Goal: Complete application form

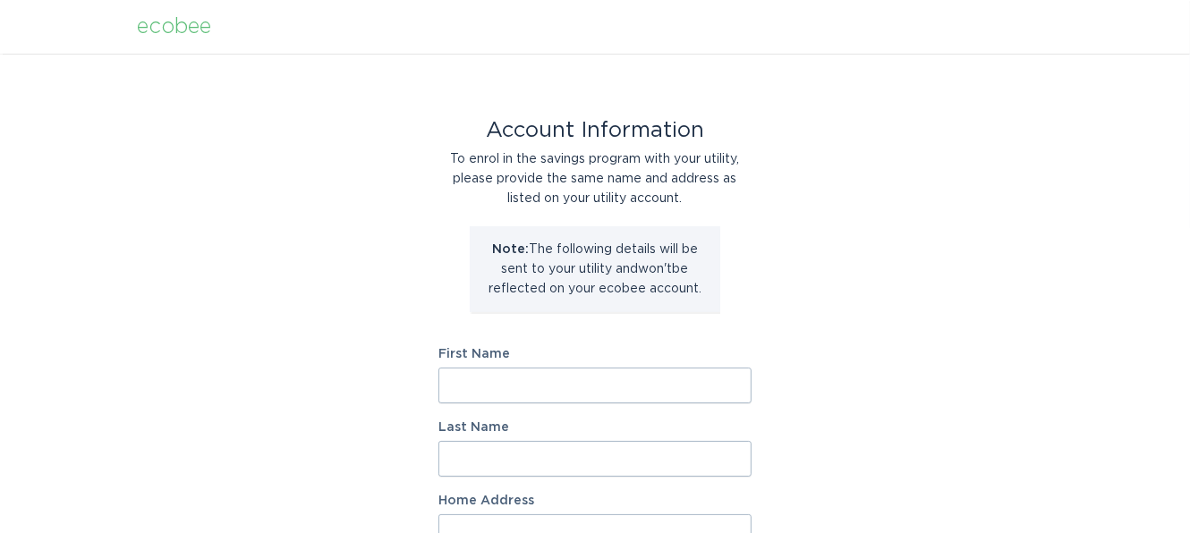
click at [528, 391] on input "First Name" at bounding box center [594, 386] width 313 height 36
type input "[PERSON_NAME]"
type input "191 Hillcrest Avenue"
select select "US"
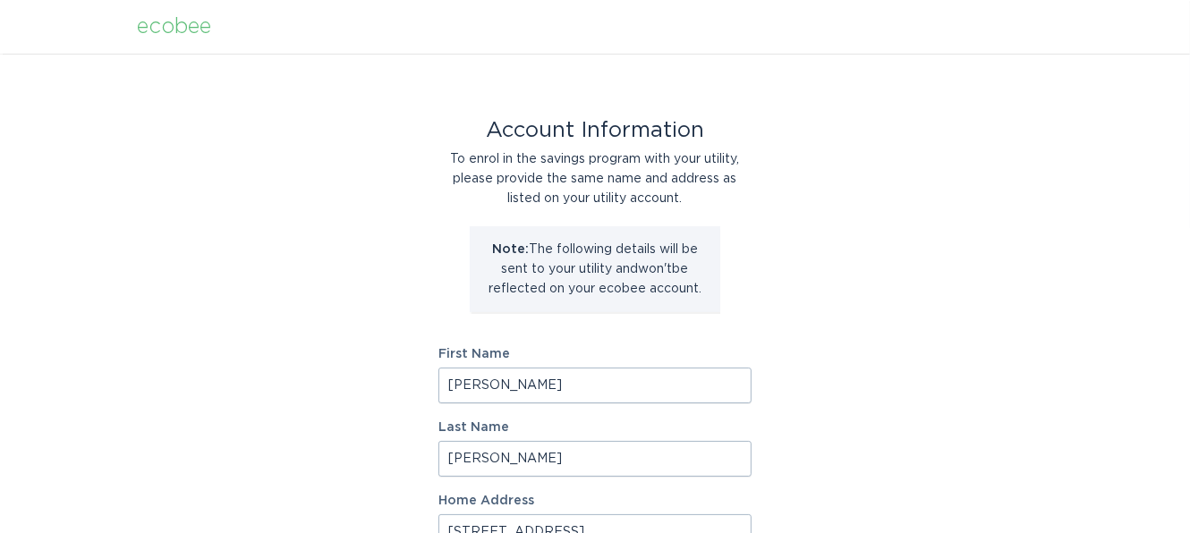
type input "HAWTHORNE"
type input "07506"
select select "NJ"
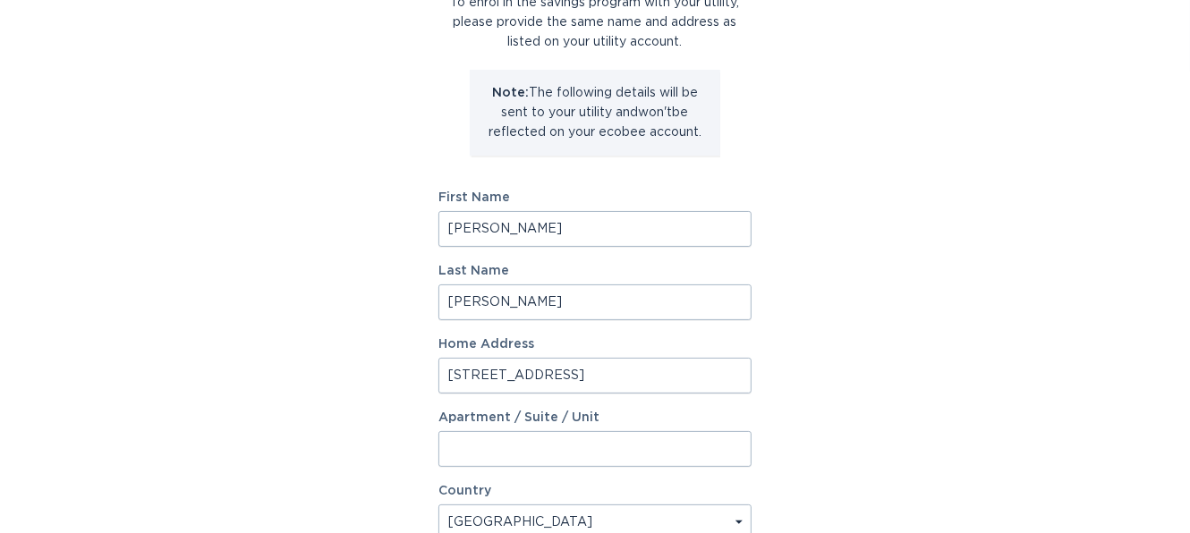
scroll to position [357, 0]
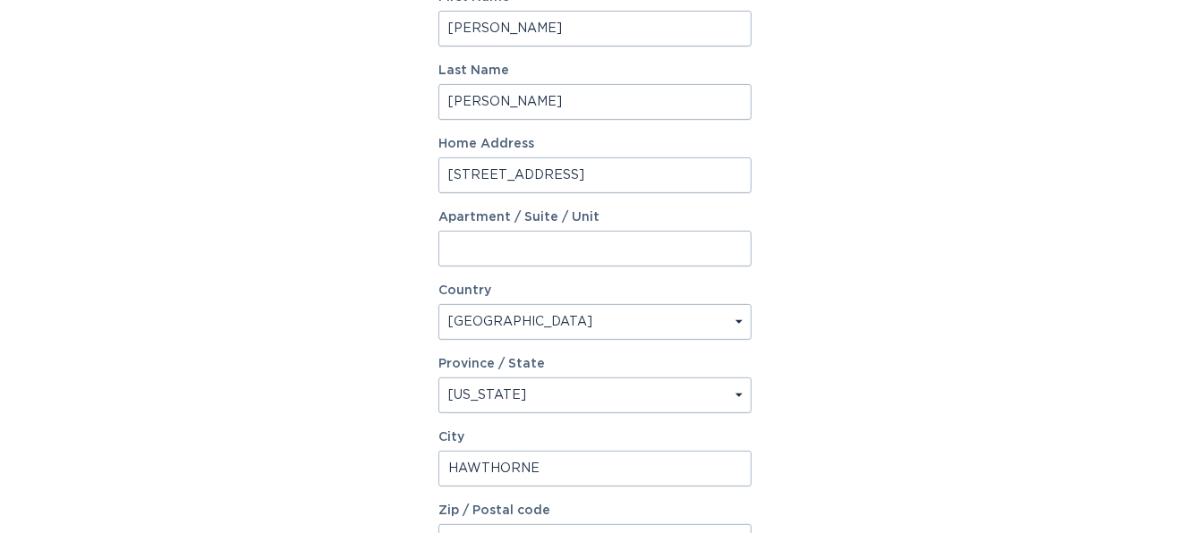
click at [625, 171] on input "191 Hillcrest Avenue" at bounding box center [594, 175] width 313 height 36
type input "[STREET_ADDRESS][PERSON_NAME]"
click at [562, 392] on select "Select a province/state [US_STATE] [US_STATE] [US_STATE] [US_STATE] [US_STATE] …" at bounding box center [594, 396] width 313 height 36
select select "SC"
click at [438, 378] on select "Select a province/state [US_STATE] [US_STATE] [US_STATE] [US_STATE] [US_STATE] …" at bounding box center [594, 396] width 313 height 36
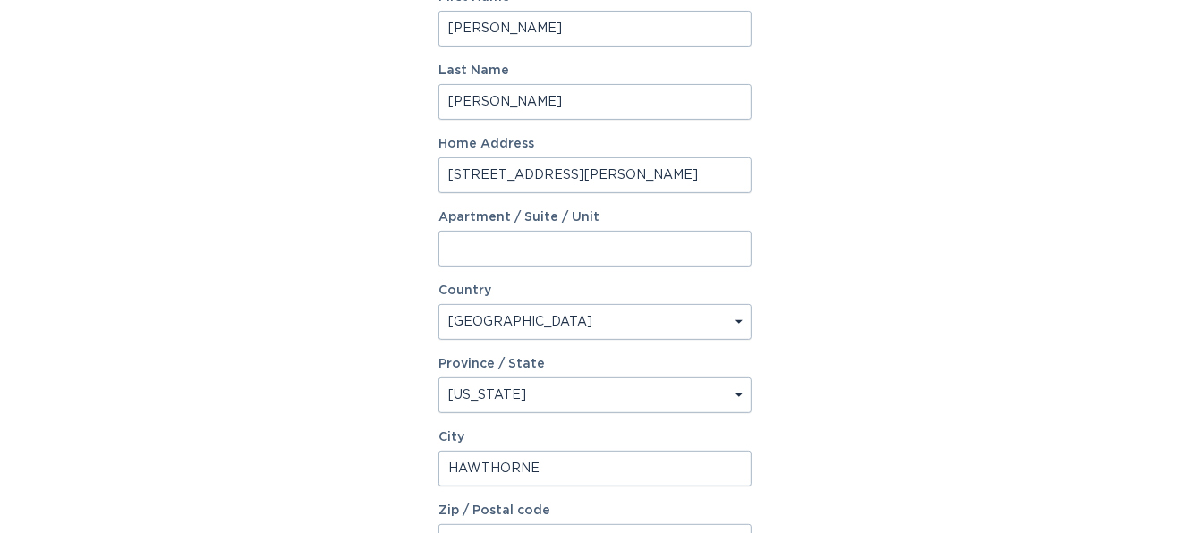
click at [577, 466] on input "HAWTHORNE" at bounding box center [594, 469] width 313 height 36
type input "[PERSON_NAME]"
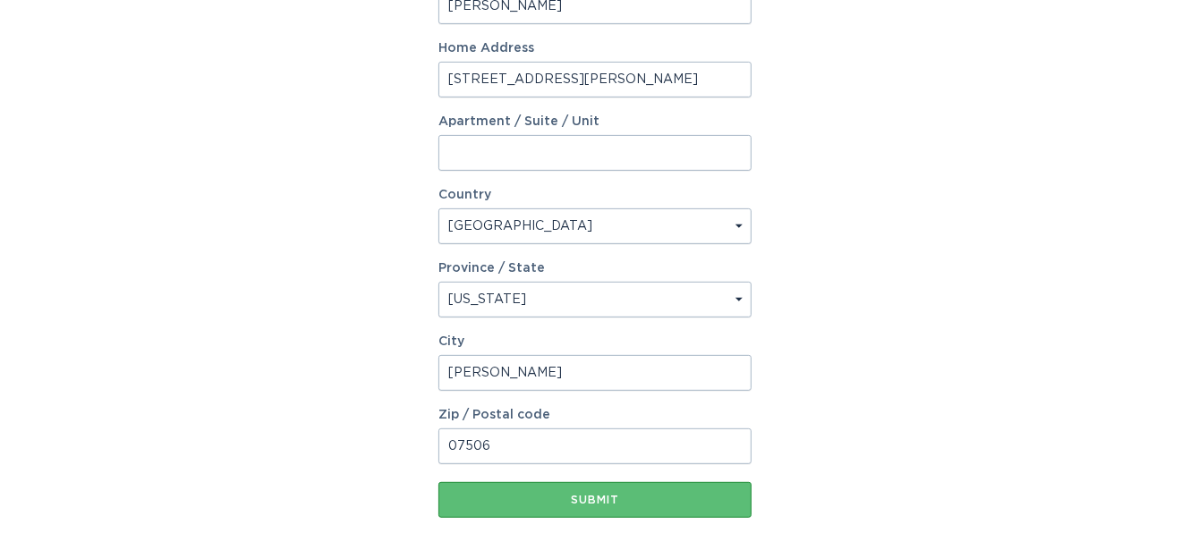
scroll to position [556, 0]
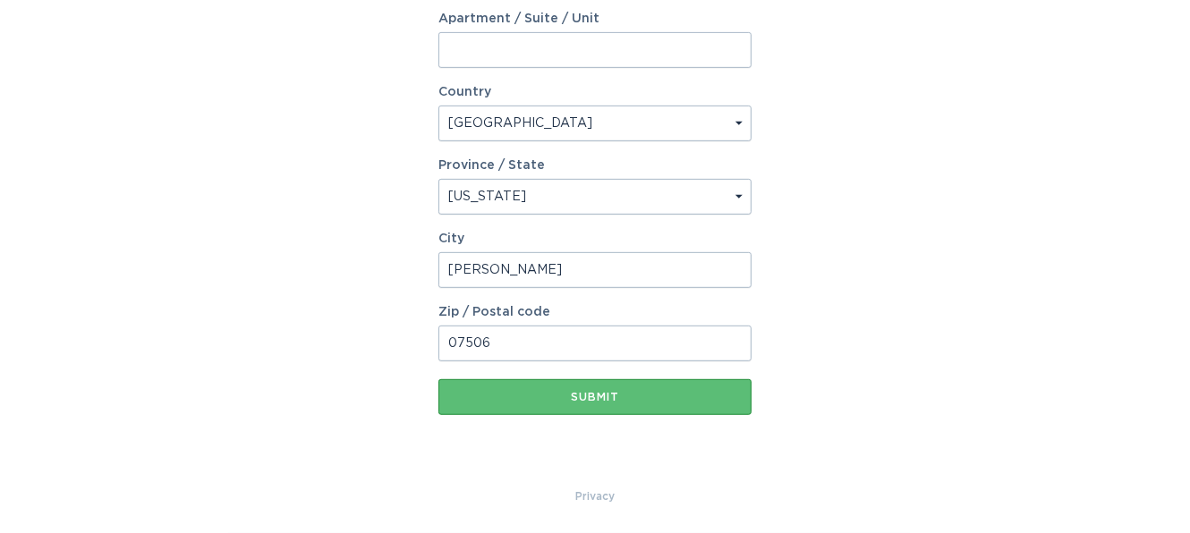
click at [522, 346] on input "07506" at bounding box center [594, 344] width 313 height 36
type input "29388"
click at [607, 385] on button "Submit" at bounding box center [594, 397] width 313 height 36
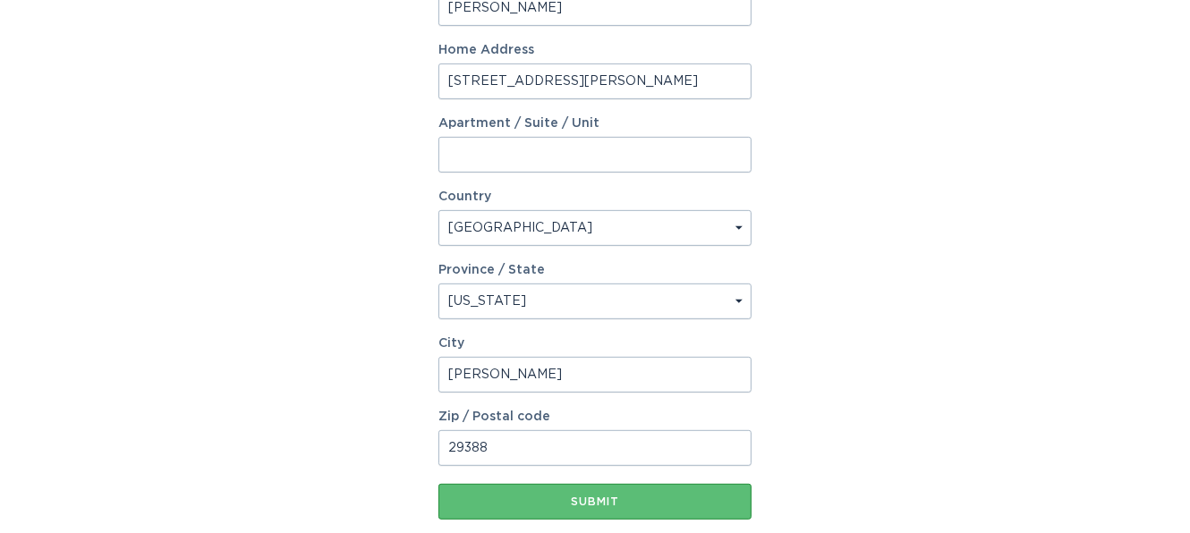
scroll to position [306, 0]
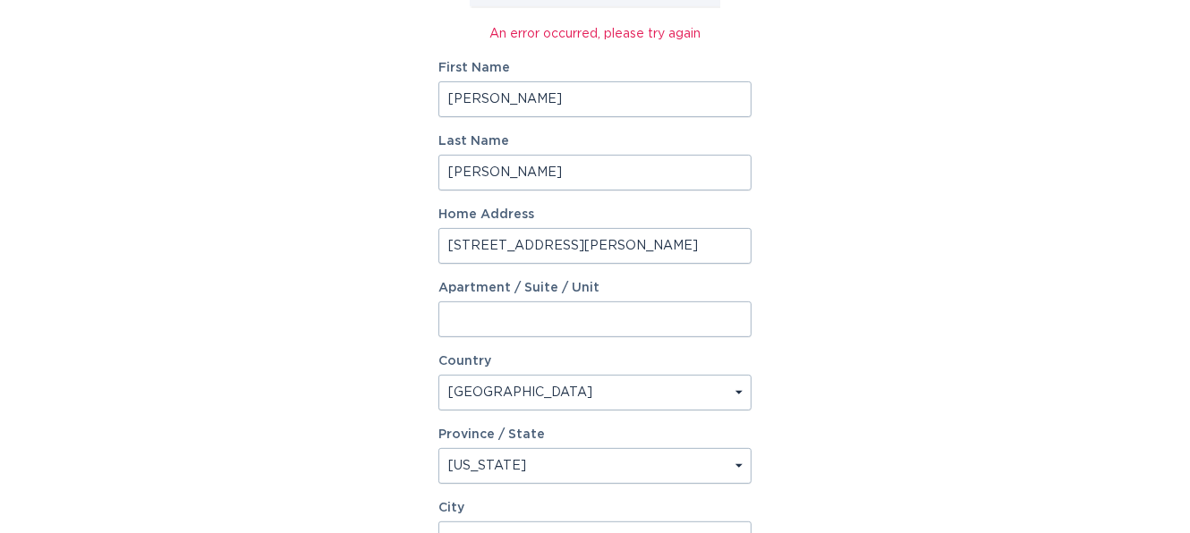
click at [544, 98] on input "[PERSON_NAME]" at bounding box center [594, 99] width 313 height 36
click at [502, 159] on input "[PERSON_NAME]" at bounding box center [594, 173] width 313 height 36
click at [677, 257] on input "[STREET_ADDRESS][PERSON_NAME]" at bounding box center [594, 246] width 313 height 36
click at [484, 409] on div "Select a country [GEOGRAPHIC_DATA] [GEOGRAPHIC_DATA]" at bounding box center [594, 393] width 313 height 36
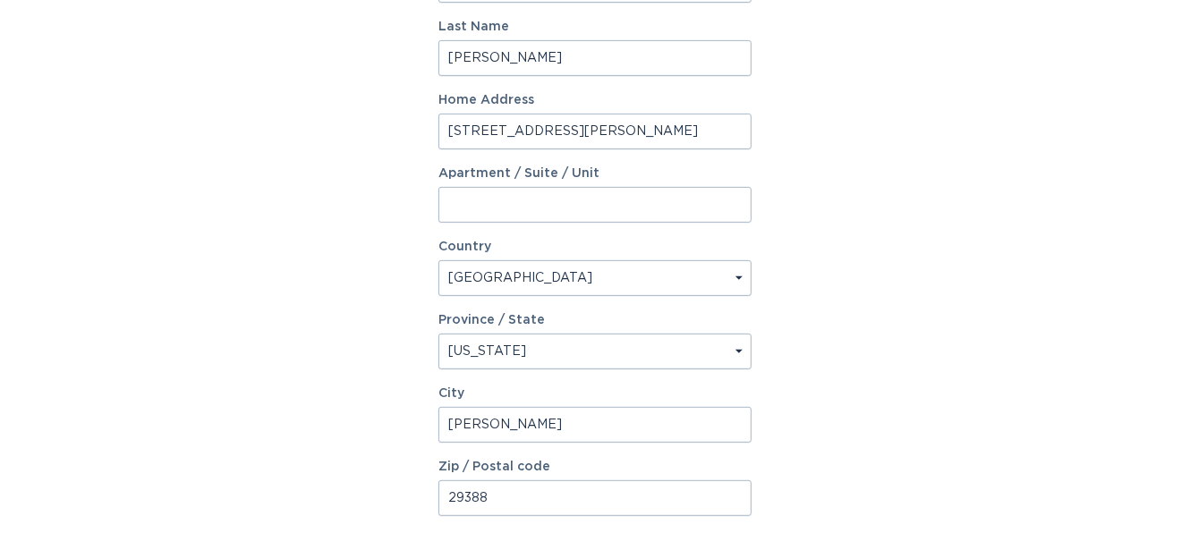
scroll to position [574, 0]
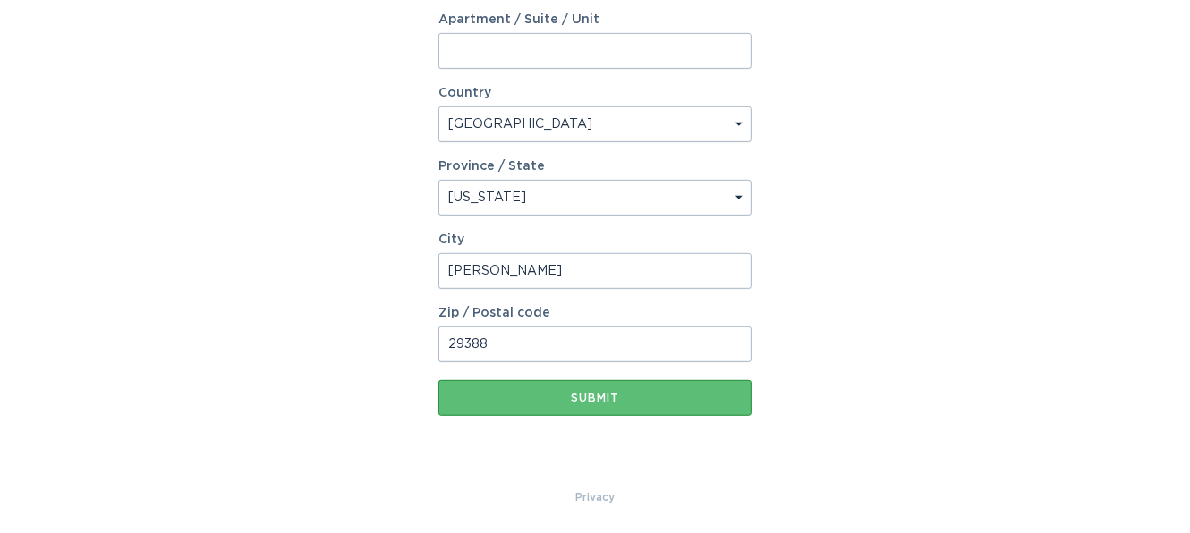
click at [556, 184] on select "Select a province/state [US_STATE] [US_STATE] [US_STATE] [US_STATE] [US_STATE] …" at bounding box center [594, 198] width 313 height 36
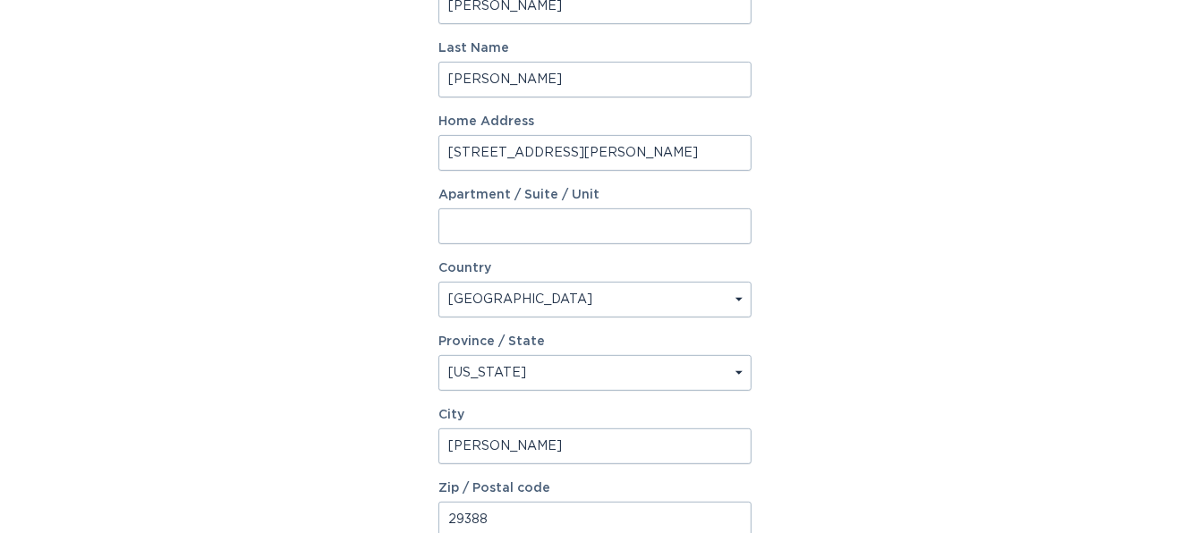
scroll to position [537, 0]
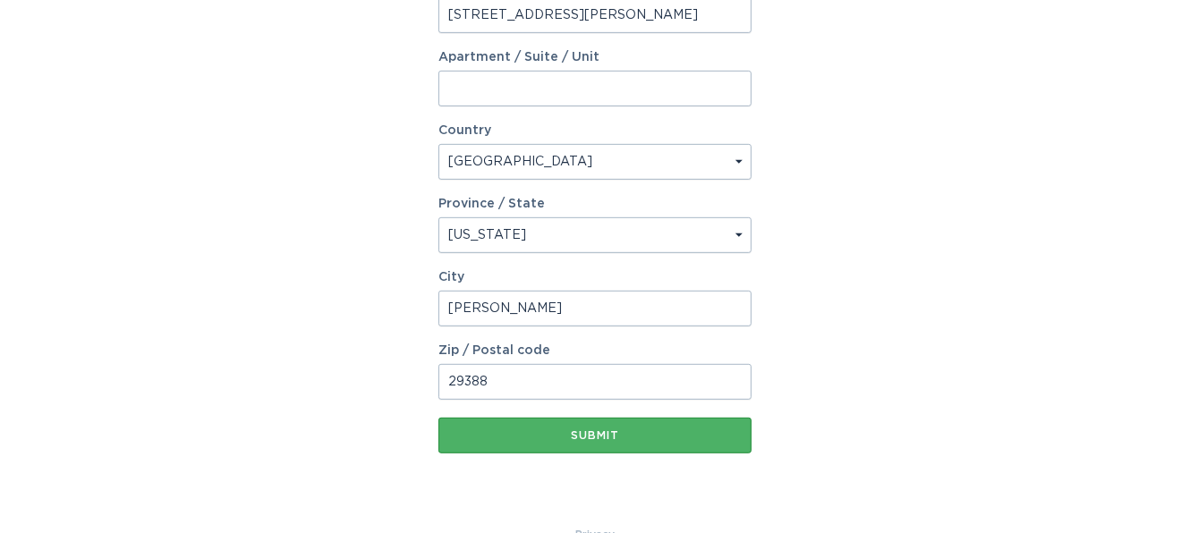
click at [622, 440] on div "Submit" at bounding box center [594, 435] width 295 height 11
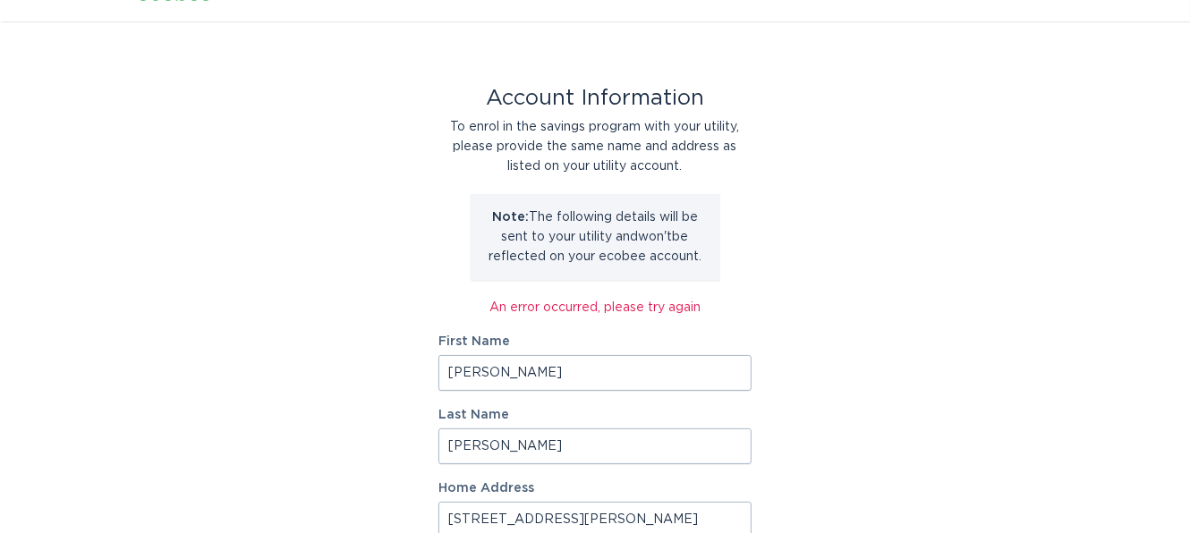
scroll to position [0, 0]
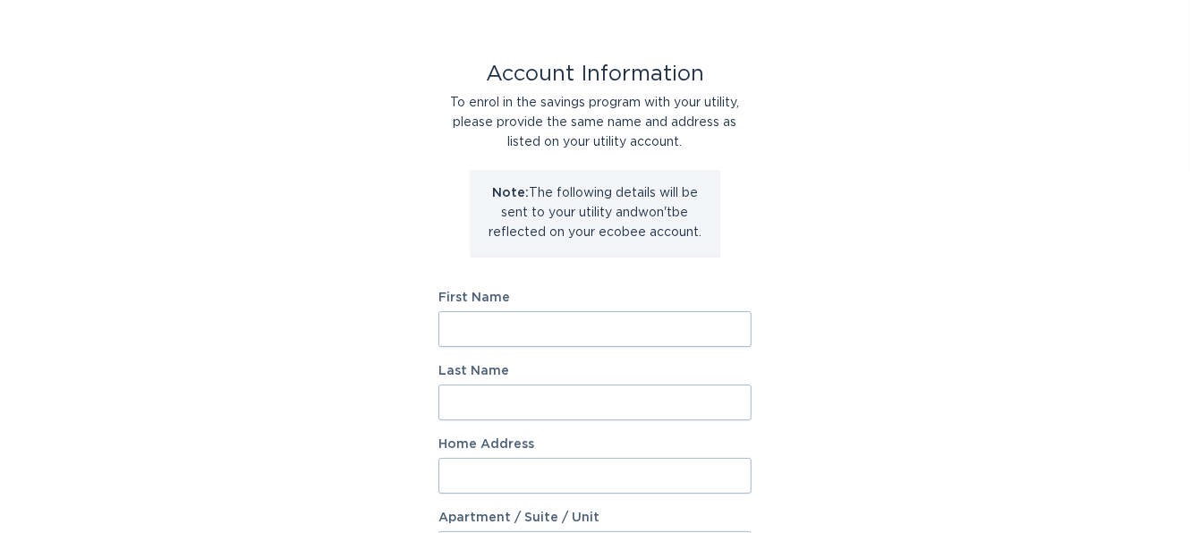
scroll to position [89, 0]
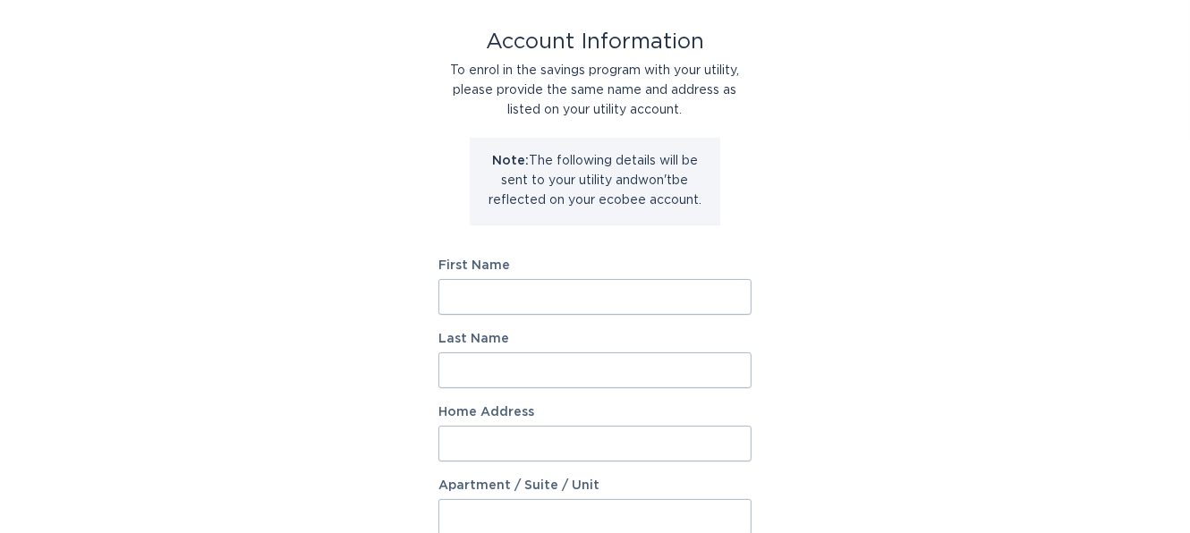
click at [495, 301] on input "First Name" at bounding box center [594, 297] width 313 height 36
type input "[PERSON_NAME]"
type input "[STREET_ADDRESS][PERSON_NAME]"
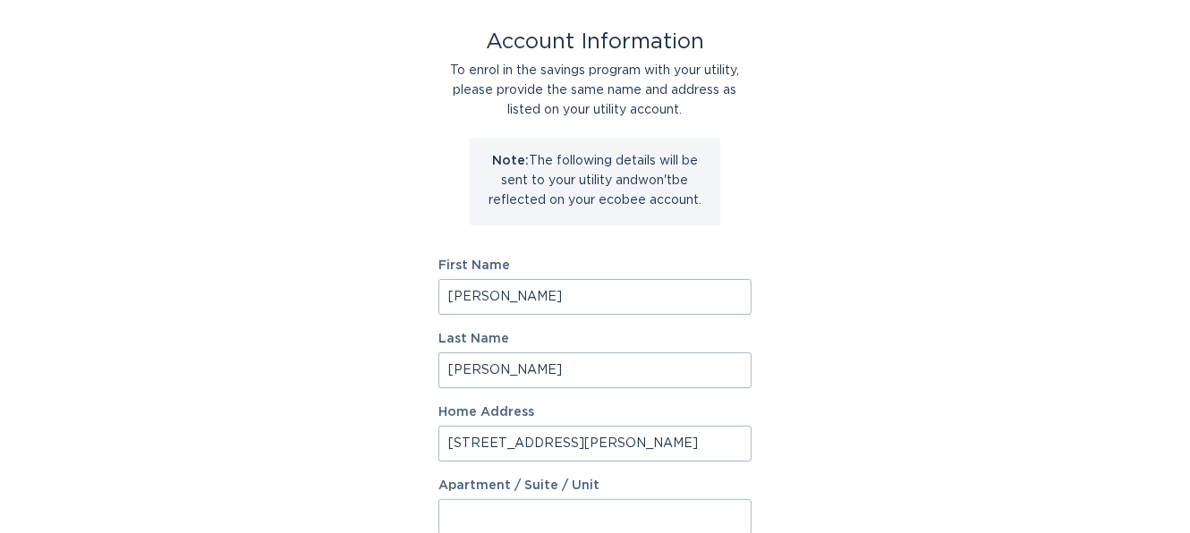
select select "US"
type input "[PERSON_NAME]"
type input "29388"
select select "SC"
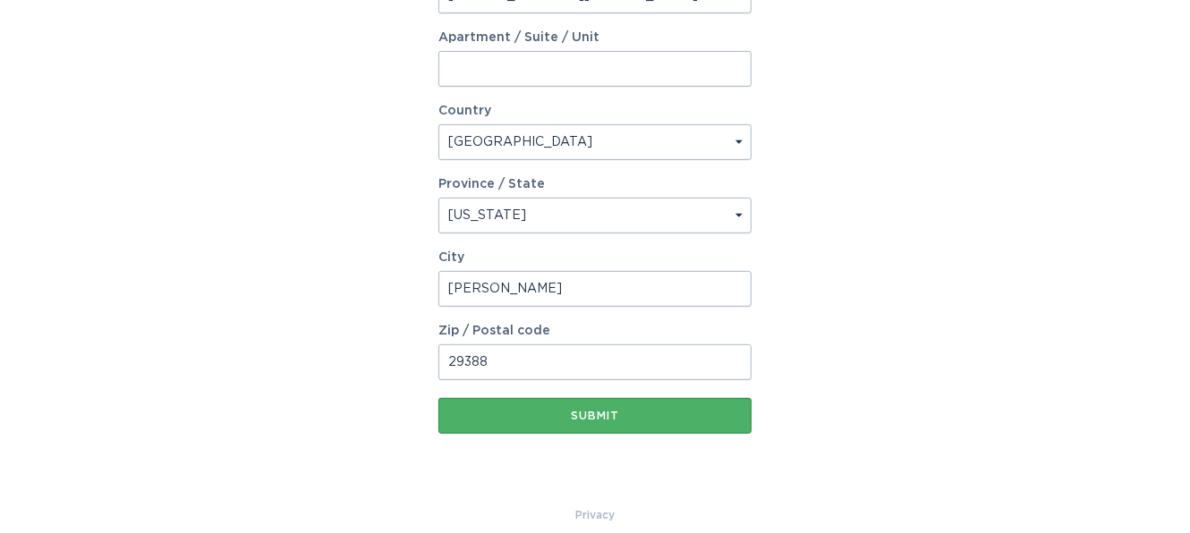
click at [570, 409] on button "Submit" at bounding box center [594, 416] width 313 height 36
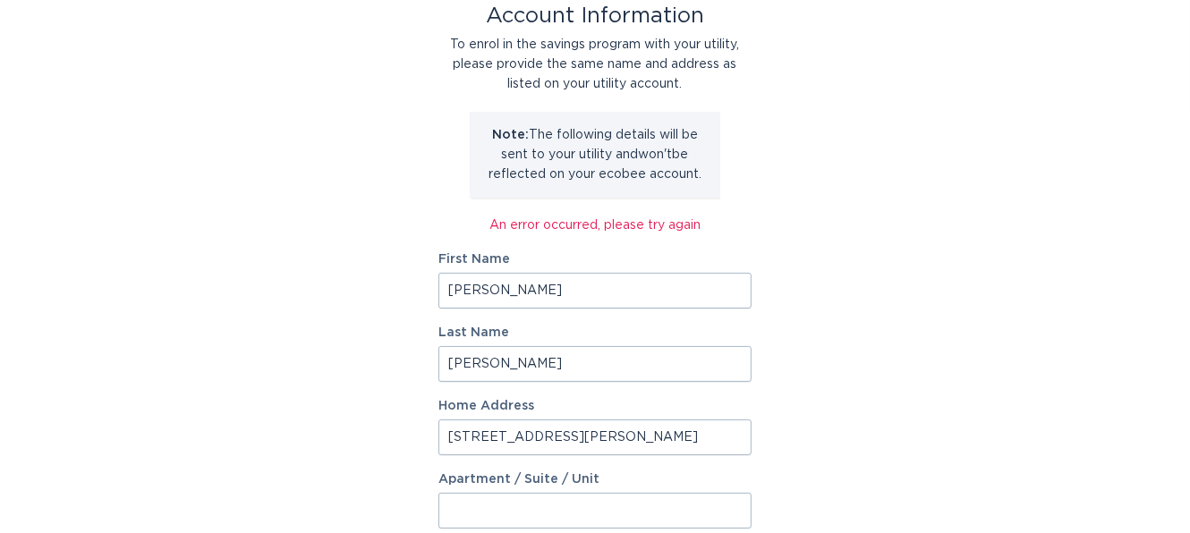
scroll to position [108, 0]
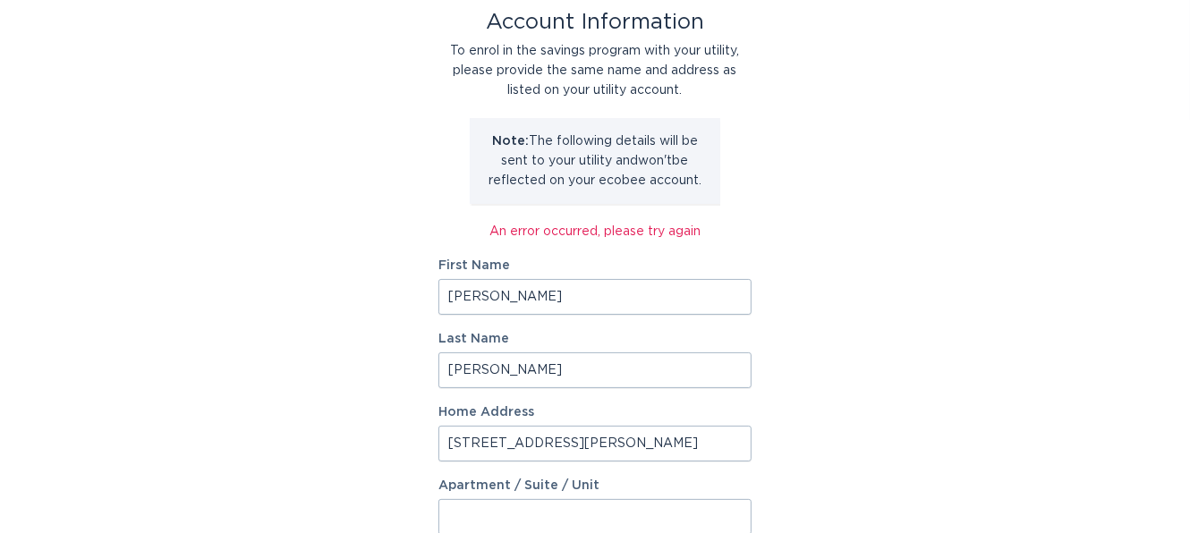
click at [577, 306] on input "[PERSON_NAME]" at bounding box center [594, 297] width 313 height 36
click at [511, 296] on input "[PERSON_NAME]" at bounding box center [594, 297] width 313 height 36
drag, startPoint x: 485, startPoint y: 299, endPoint x: 219, endPoint y: 252, distance: 269.8
click at [219, 252] on div "Account Information To enrol in the savings program with your utility, please p…" at bounding box center [595, 449] width 1190 height 1008
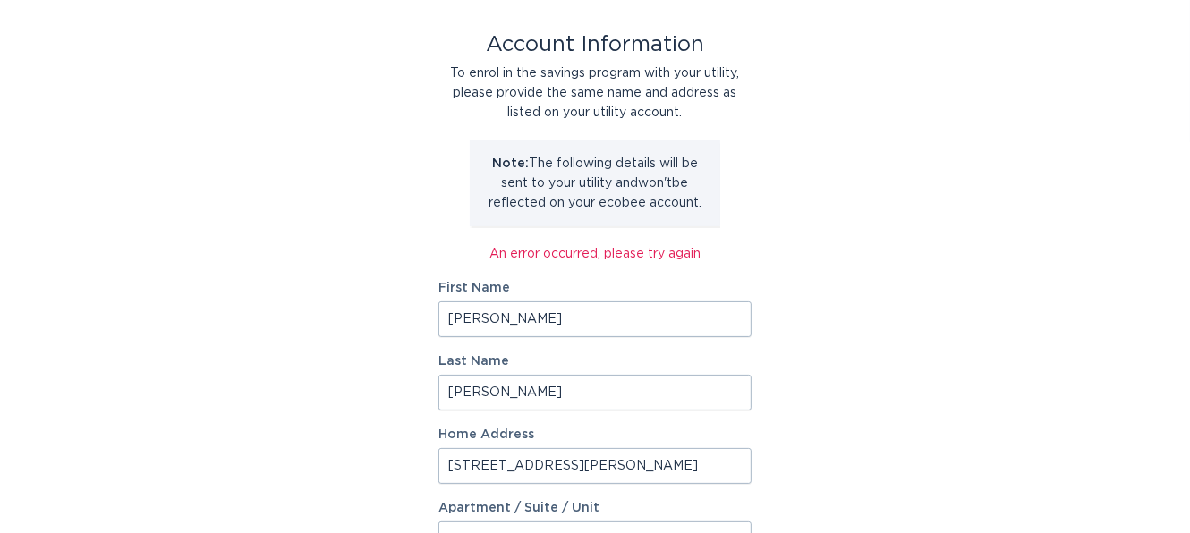
scroll to position [178, 0]
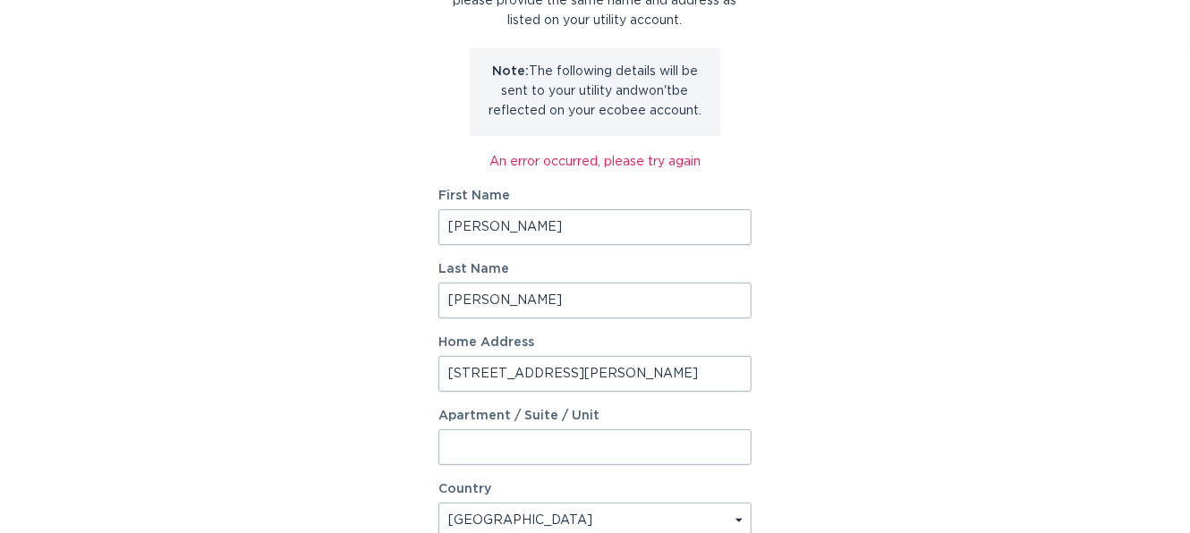
click at [593, 375] on input "[STREET_ADDRESS][PERSON_NAME]" at bounding box center [594, 374] width 313 height 36
click at [902, 374] on div "Account Information To enrol in the savings program with your utility, please p…" at bounding box center [595, 380] width 1190 height 1008
click at [598, 377] on input "[STREET_ADDRESS][PERSON_NAME]" at bounding box center [594, 374] width 313 height 36
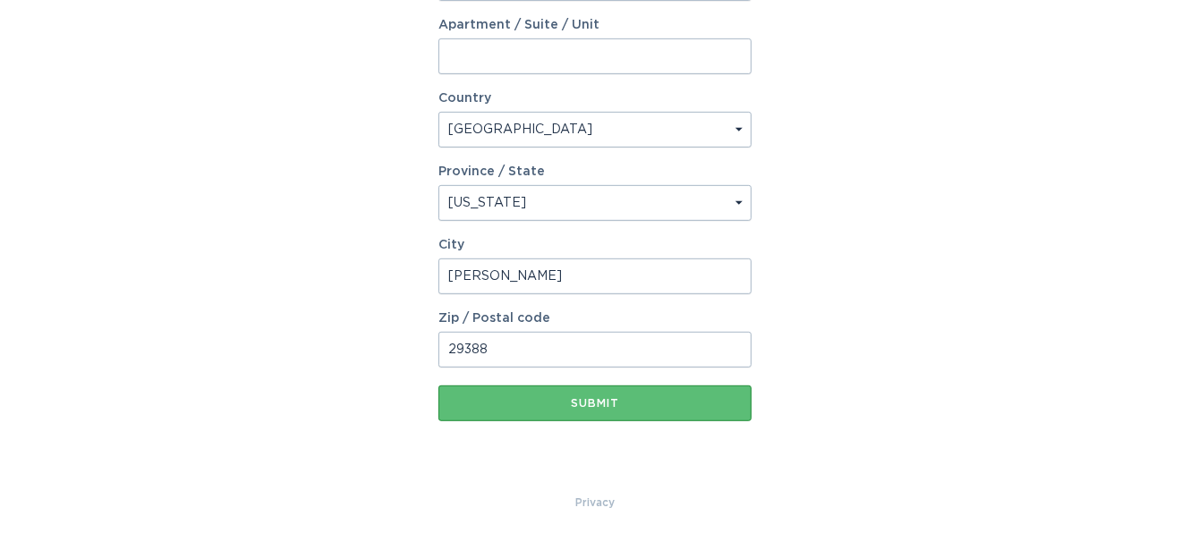
scroll to position [574, 0]
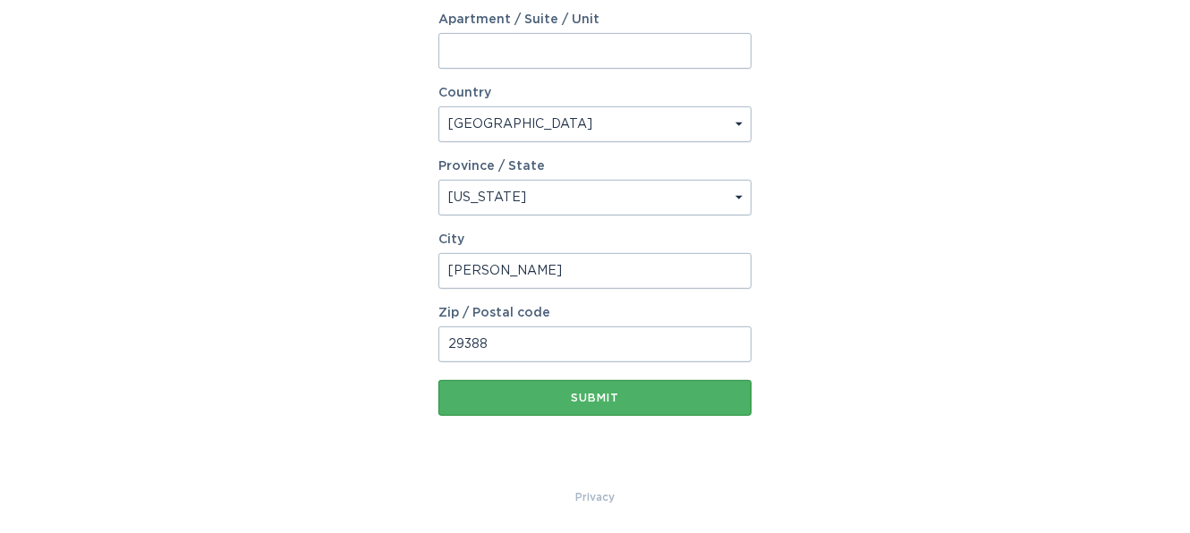
click at [586, 404] on button "Submit" at bounding box center [594, 398] width 313 height 36
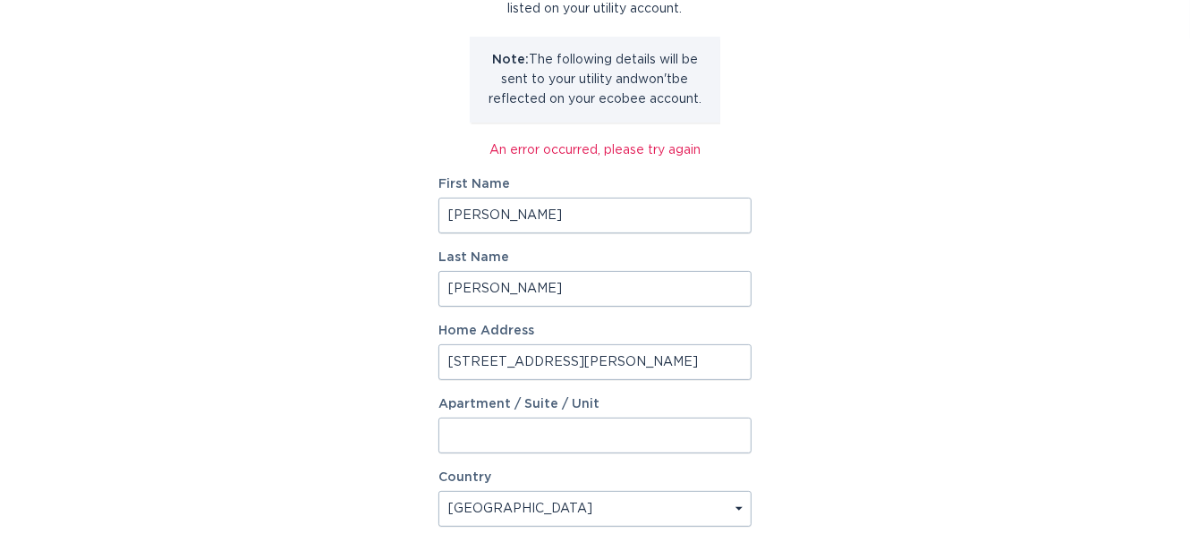
scroll to position [0, 0]
